Goal: Information Seeking & Learning: Learn about a topic

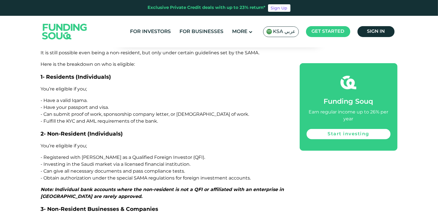
scroll to position [661, 0]
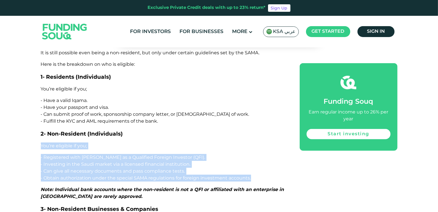
drag, startPoint x: 41, startPoint y: 117, endPoint x: 263, endPoint y: 150, distance: 224.1
copy div "You’re eligible if you; - Registered with [PERSON_NAME] as a Qualified Foreign …"
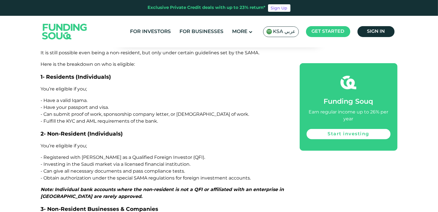
click at [114, 186] on p "Note: Individual bank accounts where the non-resident is not a QFI or affiliate…" at bounding box center [164, 193] width 246 height 14
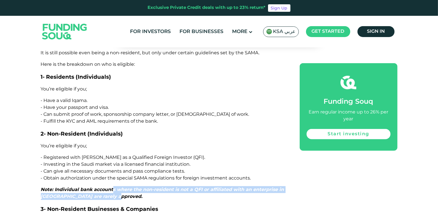
click at [114, 186] on p "Note: Individual bank accounts where the non-resident is not a QFI or affiliate…" at bounding box center [164, 193] width 246 height 14
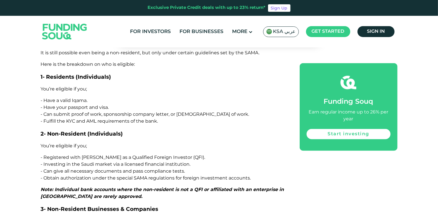
drag, startPoint x: 114, startPoint y: 165, endPoint x: 121, endPoint y: 167, distance: 7.5
click at [121, 186] on p "Note: Individual bank accounts where the non-resident is not a QFI or affiliate…" at bounding box center [164, 193] width 246 height 14
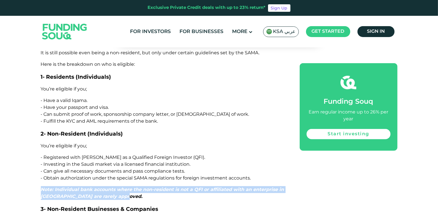
drag, startPoint x: 123, startPoint y: 169, endPoint x: 69, endPoint y: 165, distance: 53.9
copy span "Note: Individual bank accounts where the non-resident is not a QFI or affiliate…"
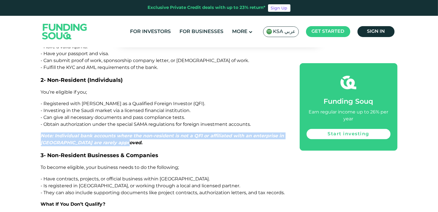
scroll to position [718, 0]
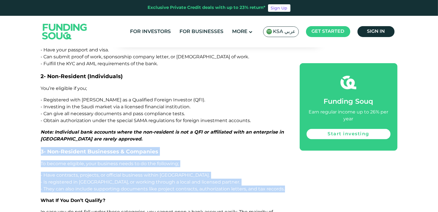
drag, startPoint x: 284, startPoint y: 159, endPoint x: 38, endPoint y: 124, distance: 248.1
click at [192, 172] on p "- Have contracts, projects, or official business within [GEOGRAPHIC_DATA]." at bounding box center [164, 175] width 246 height 7
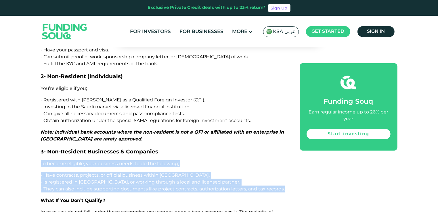
drag, startPoint x: 290, startPoint y: 161, endPoint x: 41, endPoint y: 136, distance: 250.3
copy div "To become eligible, your business needs to do the following; - Have contracts, …"
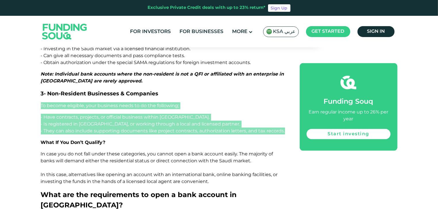
scroll to position [776, 0]
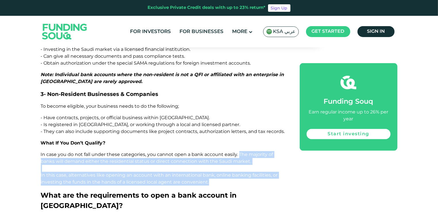
drag, startPoint x: 239, startPoint y: 125, endPoint x: 251, endPoint y: 153, distance: 30.4
click at [251, 153] on p "In case you do not fall under these categories, you cannot open a bank account …" at bounding box center [164, 168] width 246 height 34
copy span "The majority of banks will demand either the residential status or direct conne…"
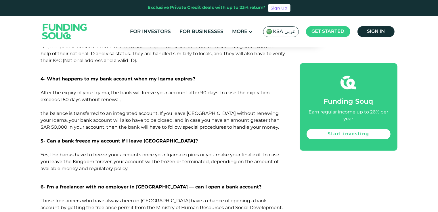
scroll to position [2413, 0]
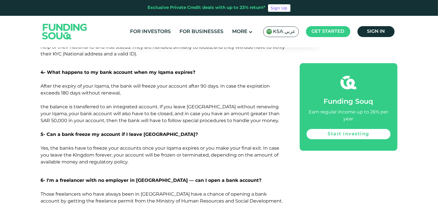
click at [118, 191] on span "Those freelancers who have always been in [GEOGRAPHIC_DATA] have a chance of op…" at bounding box center [162, 211] width 242 height 40
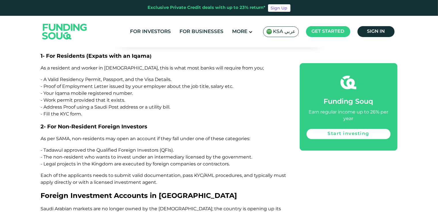
scroll to position [977, 0]
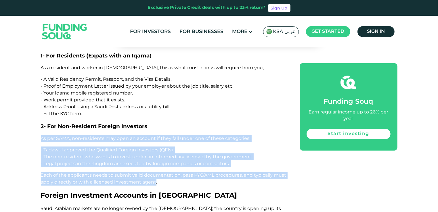
drag, startPoint x: 155, startPoint y: 156, endPoint x: 33, endPoint y: 103, distance: 132.6
copy div "As per SAMA, non-residents may open an account if they fall under one of these …"
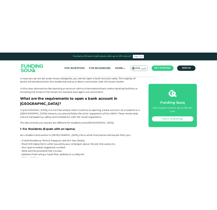
scroll to position [862, 0]
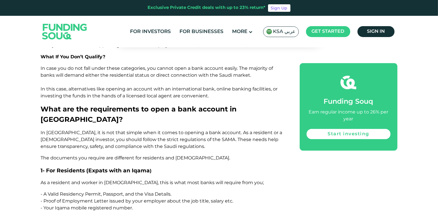
click at [64, 105] on span "What are the requirements to open a bank account in [GEOGRAPHIC_DATA]?" at bounding box center [139, 114] width 196 height 19
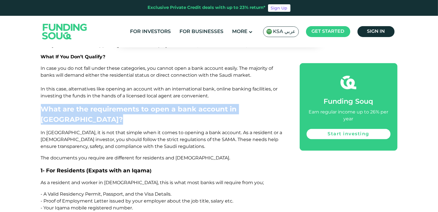
click at [64, 105] on span "What are the requirements to open a bank account in [GEOGRAPHIC_DATA]?" at bounding box center [139, 114] width 196 height 19
drag, startPoint x: 64, startPoint y: 82, endPoint x: 81, endPoint y: 86, distance: 17.4
click at [81, 104] on h2 "What are the requirements to open a bank account in [GEOGRAPHIC_DATA]?" at bounding box center [164, 114] width 246 height 21
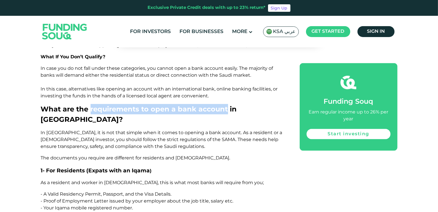
drag, startPoint x: 90, startPoint y: 82, endPoint x: 226, endPoint y: 81, distance: 136.5
click at [226, 105] on span "What are the requirements to open a bank account in [GEOGRAPHIC_DATA]?" at bounding box center [139, 114] width 196 height 19
copy span "requirements to open a bank account"
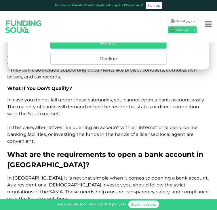
click at [104, 149] on h2 "What are the requirements to open a bank account in [GEOGRAPHIC_DATA]?" at bounding box center [108, 159] width 202 height 21
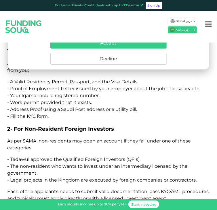
scroll to position [1034, 0]
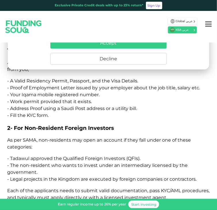
click at [108, 125] on span "2- For Non-Resident Foreign Investors" at bounding box center [60, 128] width 107 height 7
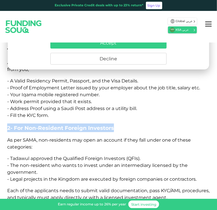
click at [108, 125] on span "2- For Non-Resident Foreign Investors" at bounding box center [60, 128] width 107 height 7
copy div "2- For Non-Resident Foreign Investors"
click at [60, 125] on span "2- For Non-Resident Foreign Investors" at bounding box center [60, 128] width 107 height 7
drag, startPoint x: 13, startPoint y: 81, endPoint x: 129, endPoint y: 84, distance: 116.1
click at [129, 124] on h3 "2- For Non-Resident Foreign Investors" at bounding box center [108, 128] width 202 height 9
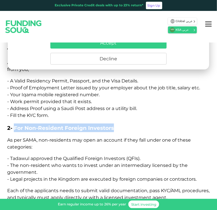
copy span "For Non-Resident Foreign Investors"
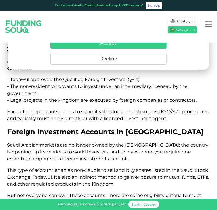
scroll to position [1120, 0]
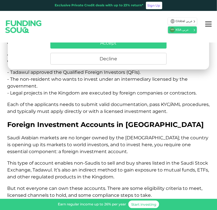
click at [117, 160] on p "This type of account enables non-Saudis to sell and buy shares listed in the Sa…" at bounding box center [108, 170] width 202 height 21
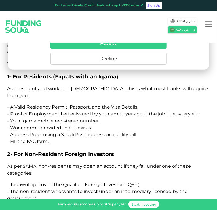
scroll to position [1011, 0]
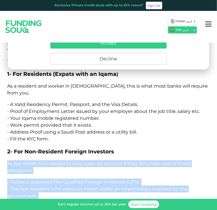
drag, startPoint x: 7, startPoint y: 118, endPoint x: 206, endPoint y: 174, distance: 206.4
copy div "As per SAMA, non-residents may open an account if they fall under one of these …"
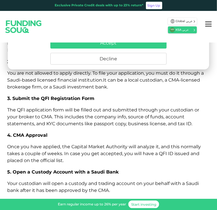
scroll to position [1528, 0]
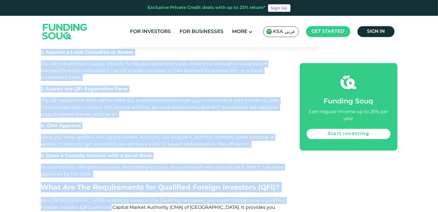
scroll to position [1450, 0]
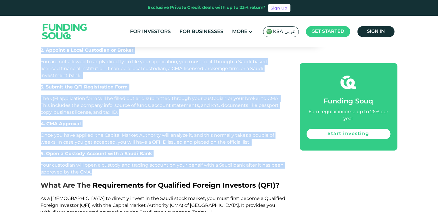
drag, startPoint x: 38, startPoint y: 126, endPoint x: 151, endPoint y: 111, distance: 114.3
click at [151, 111] on div "Home Blog Investment 1 2 2.1" at bounding box center [219, 62] width 438 height 2920
copy div "1. Check Your Eligibility It should be a company from a nation with strict fina…"
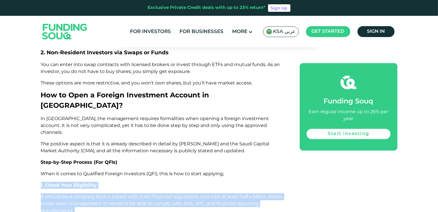
scroll to position [1278, 0]
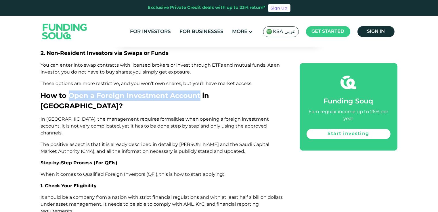
drag, startPoint x: 69, startPoint y: 54, endPoint x: 200, endPoint y: 55, distance: 131.3
click at [200, 91] on span "How to Open a Foreign Investment Account in [GEOGRAPHIC_DATA]?" at bounding box center [125, 100] width 168 height 19
copy span "Open a Foreign Investment Account"
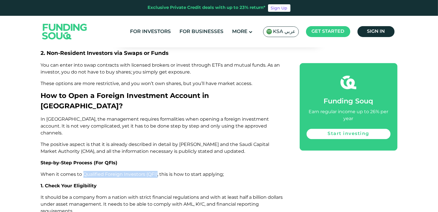
drag, startPoint x: 83, startPoint y: 116, endPoint x: 156, endPoint y: 116, distance: 73.0
click at [156, 172] on span "When it comes to Qualified Foreign Investors (QFI), this is how to start applyi…" at bounding box center [132, 174] width 183 height 5
copy span "Qualified Foreign Investors (QFI)"
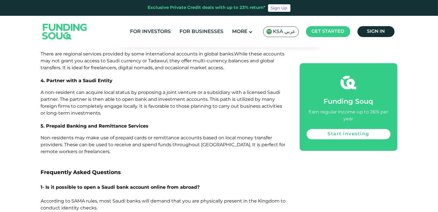
scroll to position [2104, 0]
